Goal: Complete application form

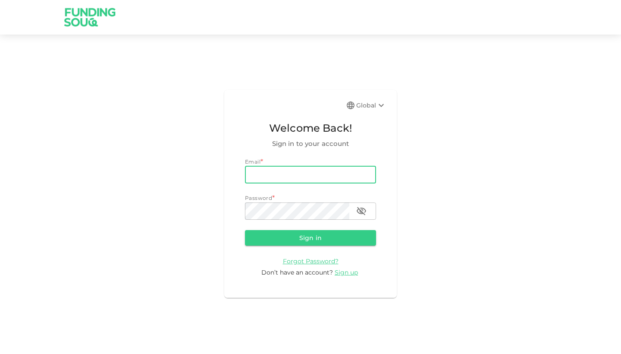
type input "[PHONE_NUMBER]"
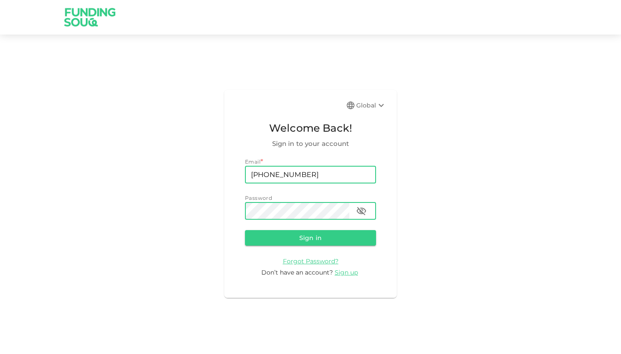
click at [320, 178] on input "[PHONE_NUMBER]" at bounding box center [310, 174] width 131 height 17
type input "[EMAIL_ADDRESS][DOMAIN_NAME]"
click at [355, 210] on button "button" at bounding box center [361, 210] width 17 height 17
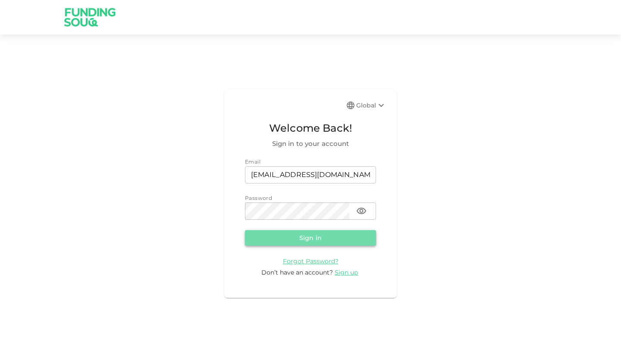
click at [341, 237] on button "Sign in" at bounding box center [310, 238] width 131 height 16
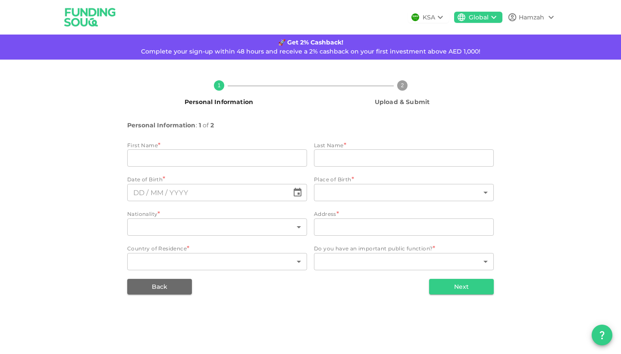
type input "Hamzah"
type input "Butt"
type input "⁦⁨[DATE]⁩⁩"
type input "207"
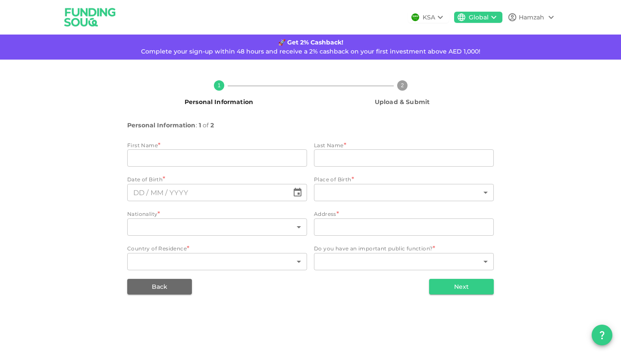
type input "[STREET_ADDRESS]"
type input "207"
type input "1"
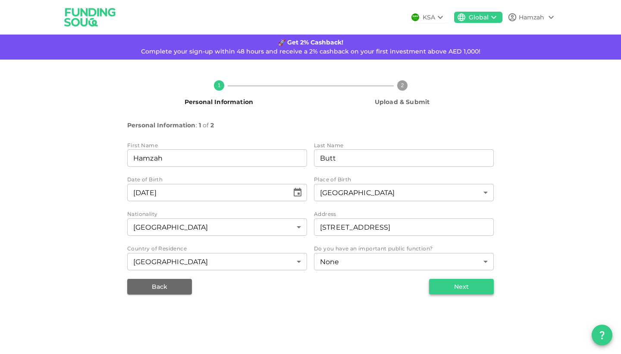
click at [460, 289] on button "Next" at bounding box center [461, 287] width 65 height 16
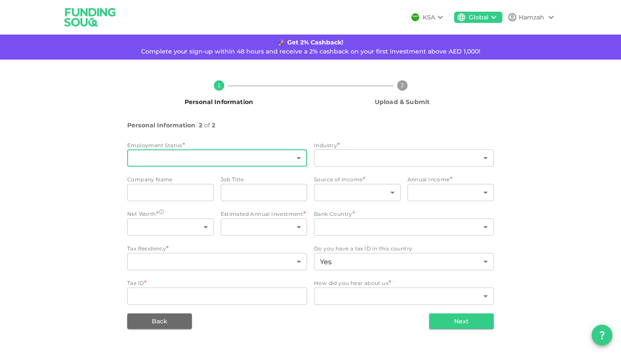
click at [246, 163] on body "KSA Global Hamzah 🚀 Get 2% Cashback! Complete your sign-up within 48 hours and …" at bounding box center [310, 177] width 621 height 354
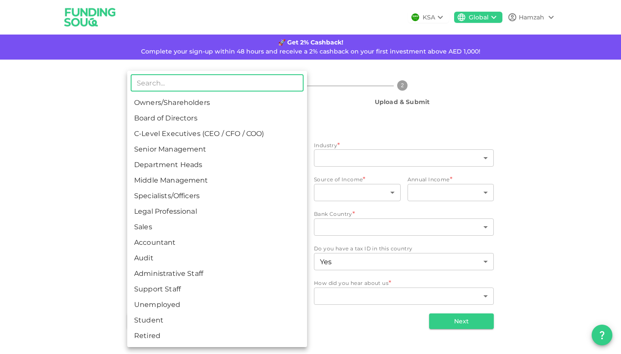
click at [245, 237] on li "Accountant" at bounding box center [217, 243] width 180 height 16
click at [232, 157] on body "KSA Global Hamzah 🚀 Get 2% Cashback! Complete your sign-up within 48 hours and …" at bounding box center [310, 177] width 621 height 354
click at [219, 259] on li "Audit" at bounding box center [217, 258] width 180 height 16
type input "11"
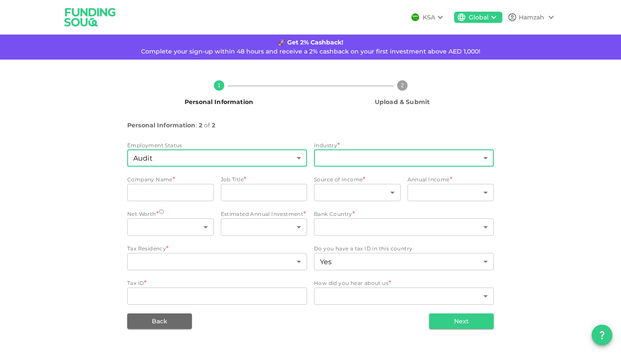
click at [354, 162] on body "KSA Global Hamzah 🚀 Get 2% Cashback! Complete your sign-up within 48 hours and …" at bounding box center [310, 177] width 621 height 354
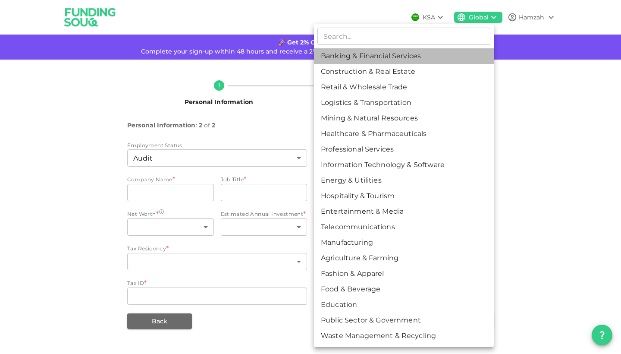
click at [406, 59] on li "Banking & Financial Services" at bounding box center [404, 56] width 180 height 16
type input "1"
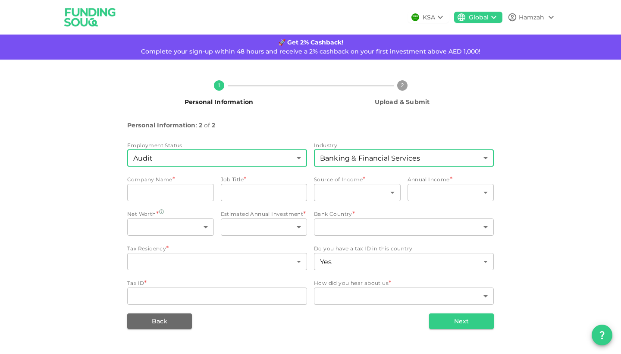
click at [229, 152] on body "KSA Global Hamzah 🚀 Get 2% Cashback! Complete your sign-up within 48 hours and …" at bounding box center [310, 177] width 621 height 354
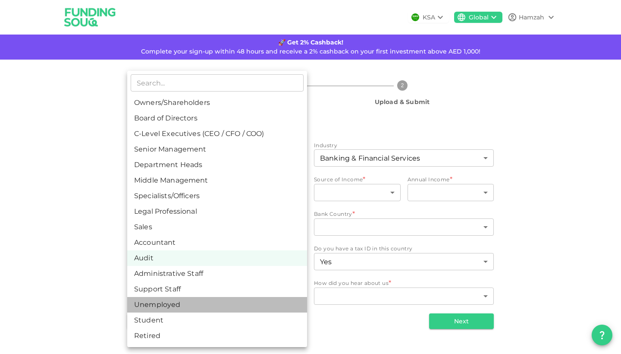
click at [216, 304] on li "Unemployed" at bounding box center [217, 305] width 180 height 16
type input "14"
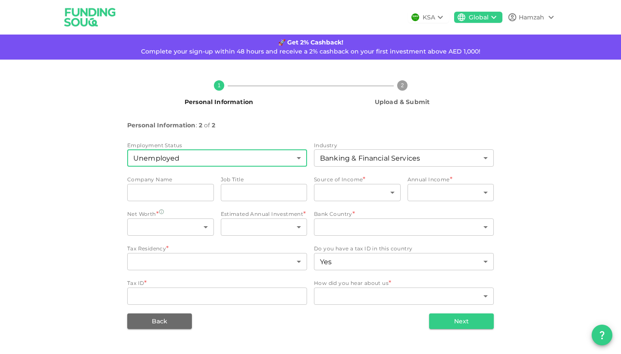
click at [112, 237] on div "1 Personal Information 2 Upload & Submit Personal Information : 2 of 2 Employme…" at bounding box center [311, 200] width 492 height 255
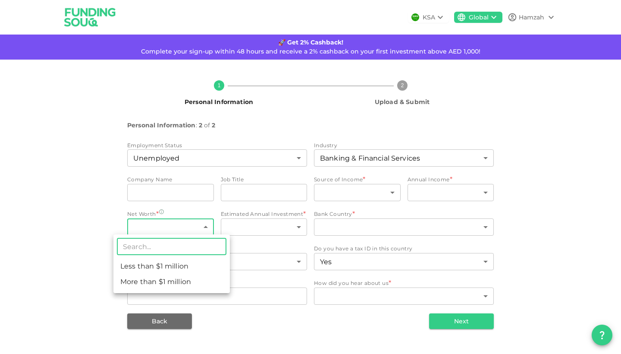
click at [181, 233] on body "KSA Global Hamzah 🚀 Get 2% Cashback! Complete your sign-up within 48 hours and …" at bounding box center [310, 177] width 621 height 354
click at [184, 262] on li "Less than $1 million" at bounding box center [171, 266] width 116 height 16
type input "1"
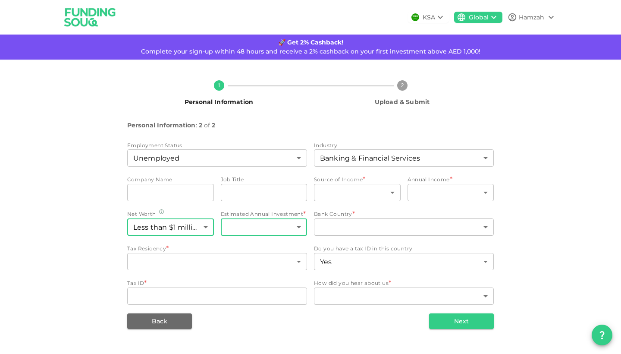
click at [275, 231] on body "KSA Global Hamzah 🚀 Get 2% Cashback! Complete your sign-up within 48 hours and …" at bounding box center [310, 177] width 621 height 354
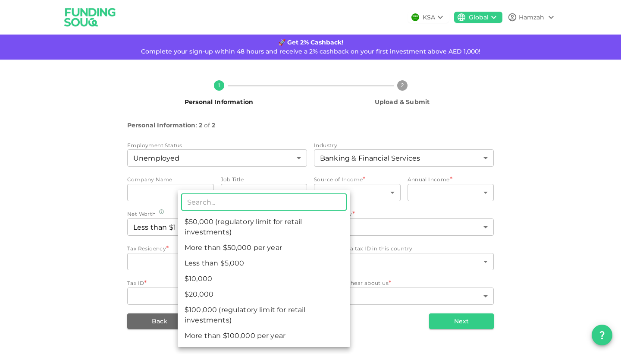
click at [281, 222] on li "$50,000 (regulatory limit for retail investments)" at bounding box center [264, 227] width 172 height 26
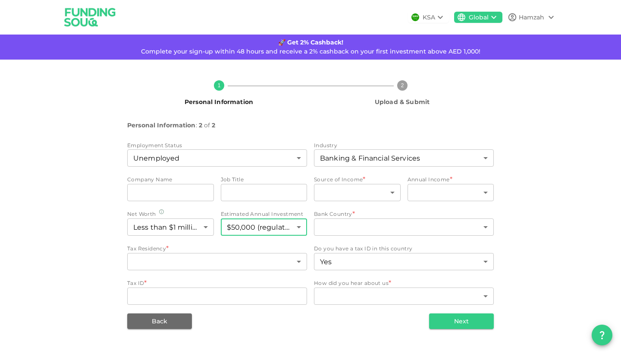
type input "4"
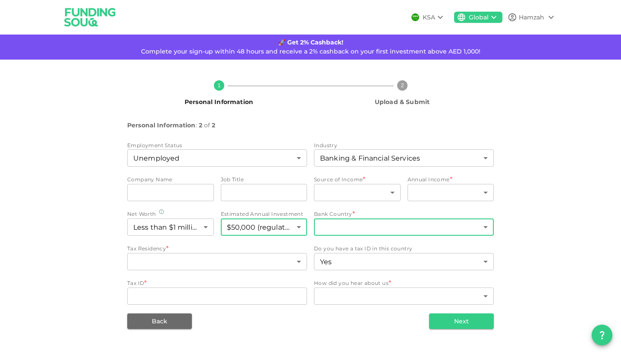
click at [363, 231] on body "KSA Global Hamzah 🚀 Get 2% Cashback! Complete your sign-up within 48 hours and …" at bounding box center [310, 177] width 621 height 354
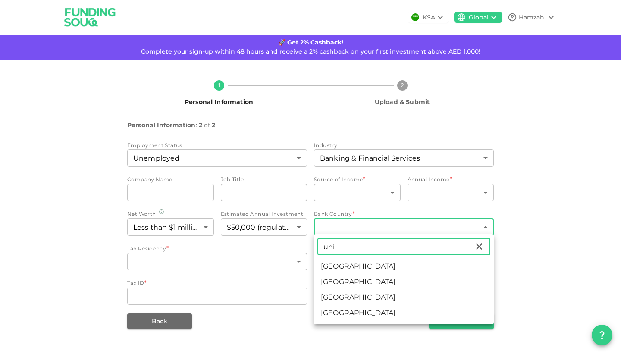
type input "uni"
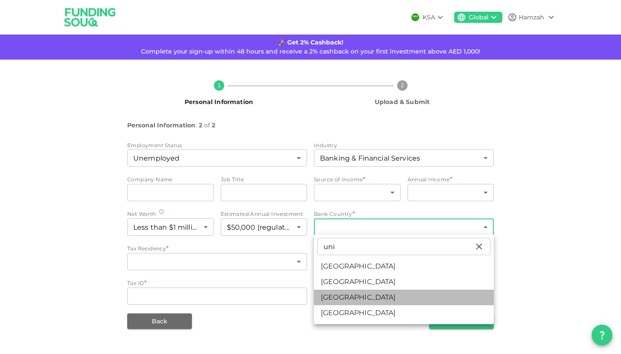
click at [395, 297] on li "[GEOGRAPHIC_DATA]" at bounding box center [404, 297] width 180 height 16
type input "207"
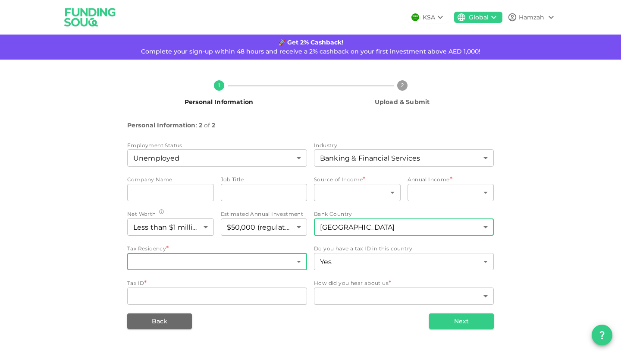
click at [282, 261] on body "KSA Global Hamzah 🚀 Get 2% Cashback! Complete your sign-up within 48 hours and …" at bounding box center [310, 177] width 621 height 354
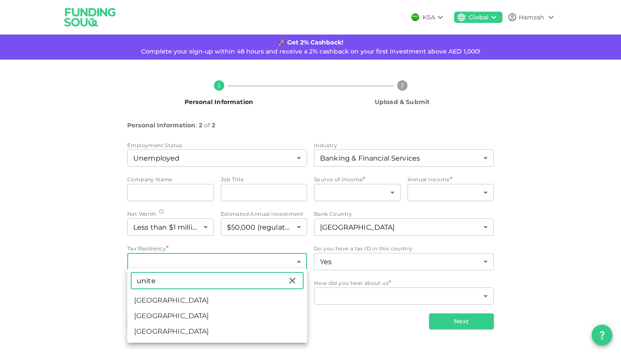
type input "unite"
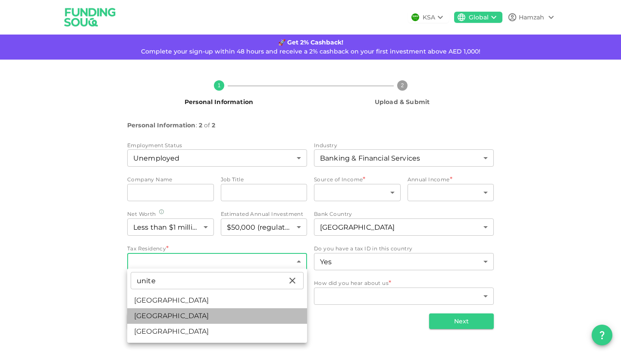
click at [208, 319] on li "[GEOGRAPHIC_DATA]" at bounding box center [217, 316] width 180 height 16
type input "207"
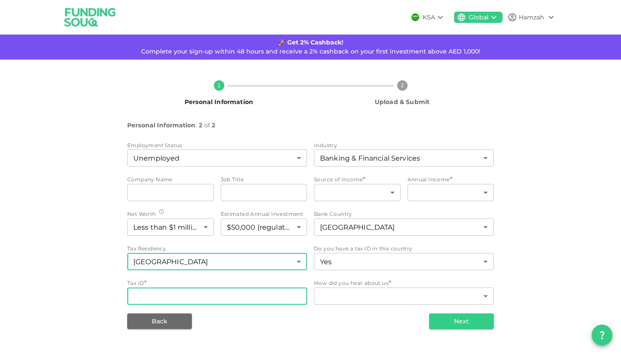
click at [265, 294] on input "Tax ID" at bounding box center [217, 295] width 180 height 17
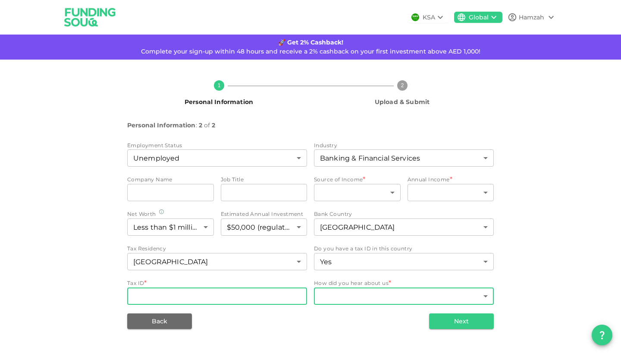
click at [342, 300] on body "KSA Global Hamzah 🚀 Get 2% Cashback! Complete your sign-up within 48 hours and …" at bounding box center [310, 177] width 621 height 354
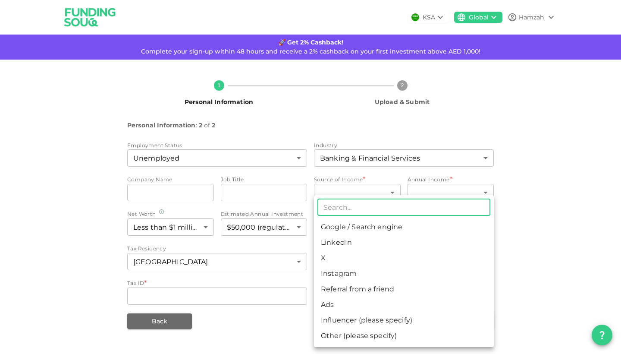
click at [381, 228] on li "Google / Search engine" at bounding box center [404, 227] width 180 height 16
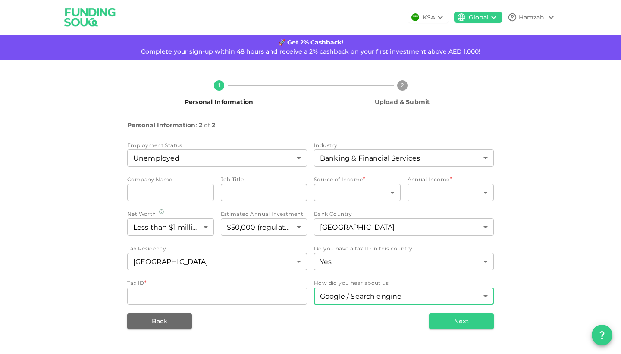
type input "1"
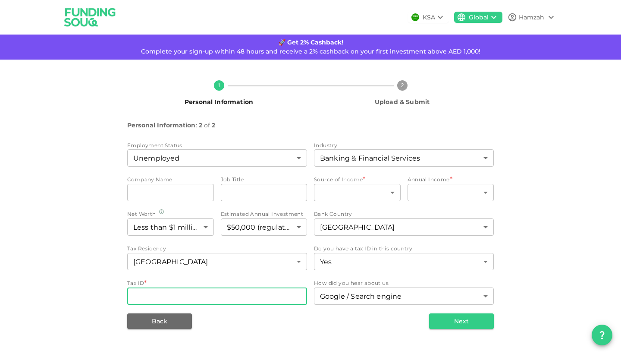
click at [241, 292] on input "Tax ID" at bounding box center [217, 295] width 180 height 17
type input "PC921892A"
click at [476, 325] on button "Next" at bounding box center [461, 321] width 65 height 16
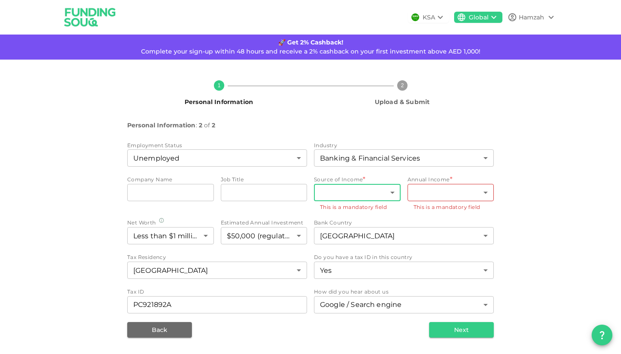
click at [375, 188] on body "KSA Global Hamzah 🚀 Get 2% Cashback! Complete your sign-up within 48 hours and …" at bounding box center [310, 177] width 621 height 354
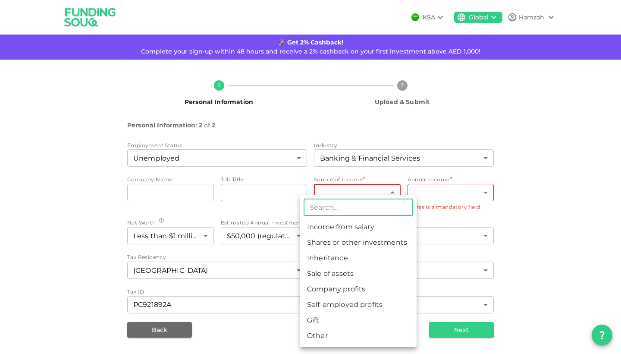
click at [391, 244] on li "Shares or other investments" at bounding box center [358, 243] width 116 height 16
type input "2"
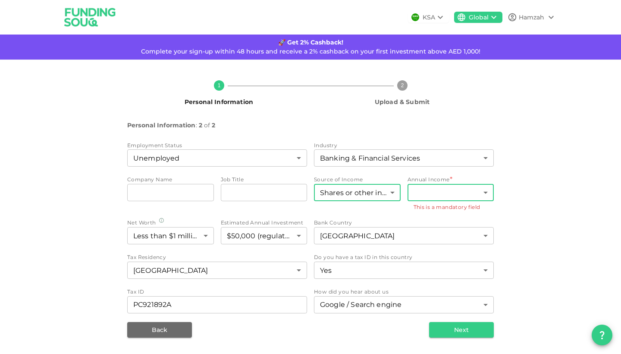
click at [451, 194] on body "KSA Global Hamzah 🚀 Get 2% Cashback! Complete your sign-up within 48 hours and …" at bounding box center [310, 177] width 621 height 354
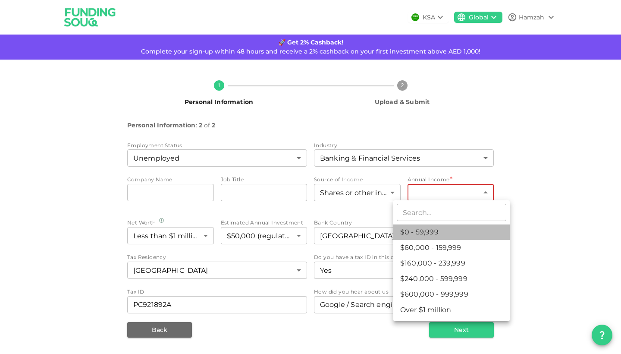
click at [452, 237] on li "$0 - 59,999" at bounding box center [451, 232] width 116 height 16
type input "1"
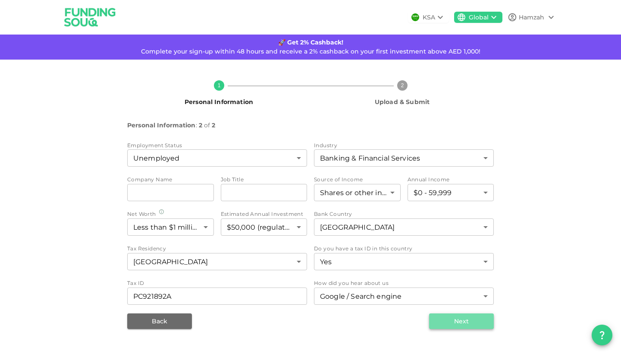
click at [466, 316] on button "Next" at bounding box center [461, 321] width 65 height 16
